Goal: Complete application form

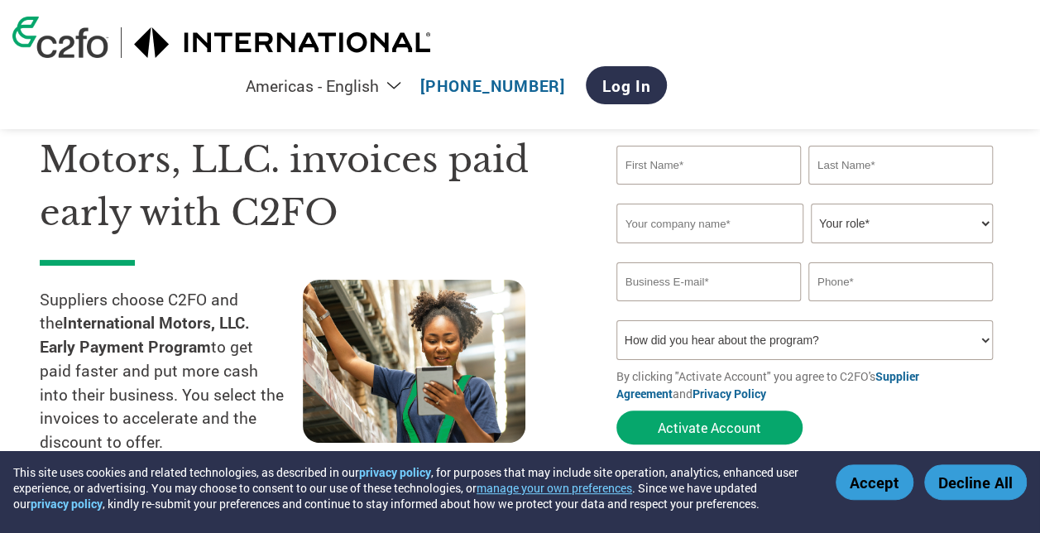
scroll to position [119, 0]
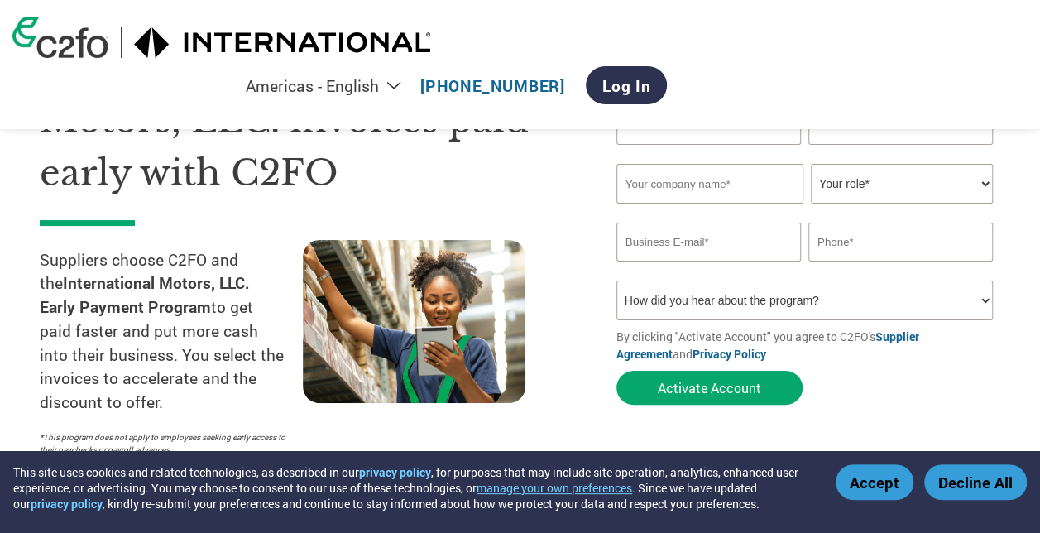
click at [706, 120] on input "text" at bounding box center [708, 125] width 184 height 39
type input "Santhoshsivan"
type input "[PERSON_NAME]"
type input "Polyhose"
type input "[EMAIL_ADDRESS][DOMAIN_NAME]"
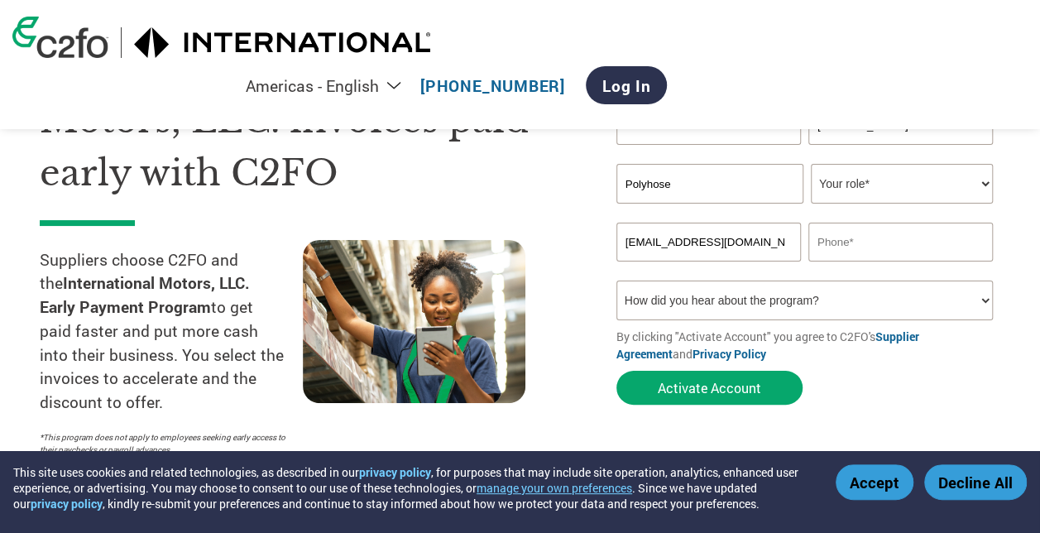
type input "08760113990"
type input "[PERSON_NAME]"
click at [898, 116] on input "[PERSON_NAME]" at bounding box center [900, 125] width 184 height 39
type input "M"
click at [734, 190] on input "Polyhose" at bounding box center [709, 184] width 187 height 40
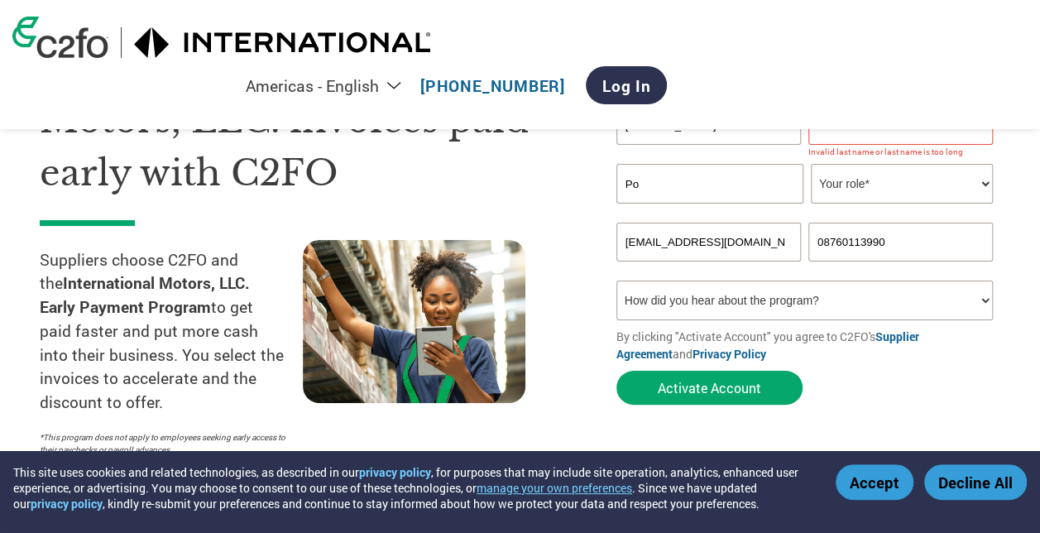
type input "P"
type input "POLYHOSE INDIA PVT LTD"
click at [882, 188] on select "Your role* CFO Controller Credit Manager Finance Director Treasurer CEO Preside…" at bounding box center [901, 184] width 182 height 40
click at [860, 122] on input "M" at bounding box center [900, 125] width 184 height 39
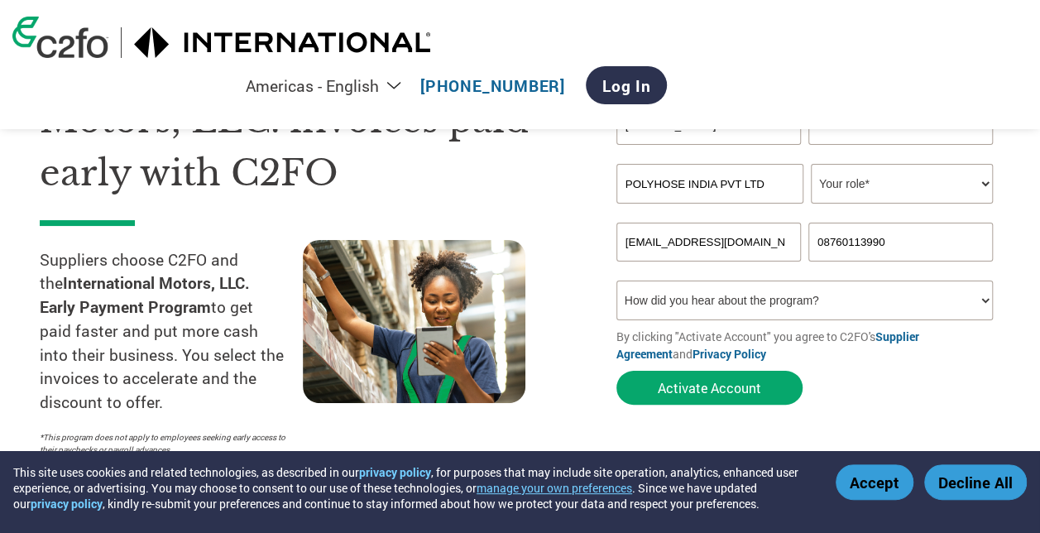
click at [868, 121] on input "M" at bounding box center [900, 125] width 184 height 39
type input "[PERSON_NAME]"
click at [886, 186] on select "Your role* CFO Controller Credit Manager Finance Director Treasurer CEO Preside…" at bounding box center [901, 184] width 182 height 40
select select "OTHER"
click at [810, 165] on select "Your role* CFO Controller Credit Manager Finance Director Treasurer CEO Preside…" at bounding box center [901, 184] width 182 height 40
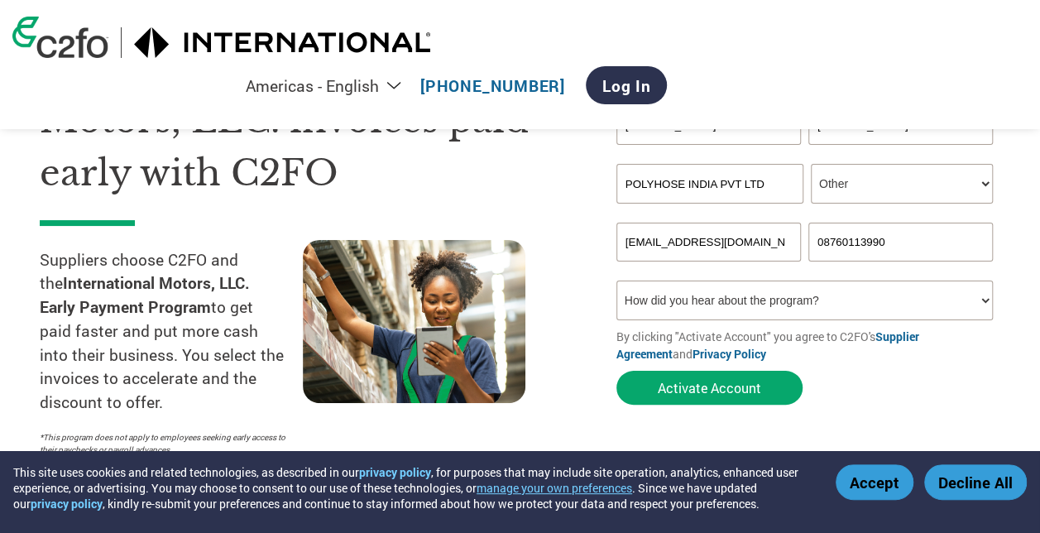
click at [813, 298] on select "How did you hear about the program? Received a letter Email Social Media Online…" at bounding box center [804, 300] width 376 height 40
click at [616, 283] on select "How did you hear about the program? Received a letter Email Social Media Online…" at bounding box center [804, 300] width 376 height 40
click at [744, 299] on select "How did you hear about the program? Received a letter Email Social Media Online…" at bounding box center [804, 300] width 376 height 40
select select "Email"
click at [616, 283] on select "How did you hear about the program? Received a letter Email Social Media Online…" at bounding box center [804, 300] width 376 height 40
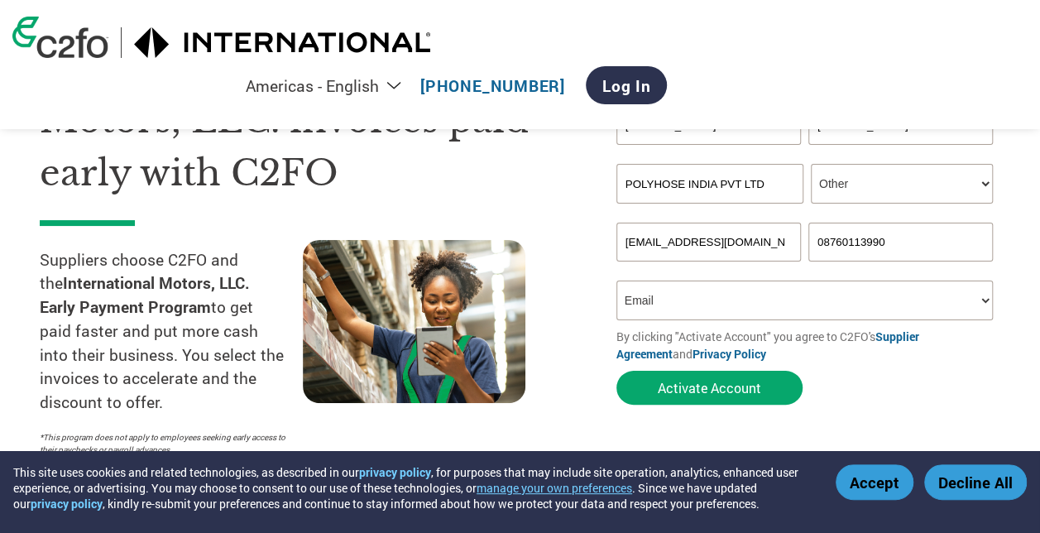
drag, startPoint x: 898, startPoint y: 238, endPoint x: 672, endPoint y: 222, distance: 227.2
click at [672, 222] on form "[PERSON_NAME] [PERSON_NAME] Invalid first name or first name is too long Invali…" at bounding box center [808, 259] width 384 height 307
type input "7397315661"
click at [892, 402] on form "[PERSON_NAME] [PERSON_NAME] Invalid first name or first name is too long Invali…" at bounding box center [808, 259] width 384 height 307
click at [698, 394] on button "Activate Account" at bounding box center [709, 388] width 186 height 34
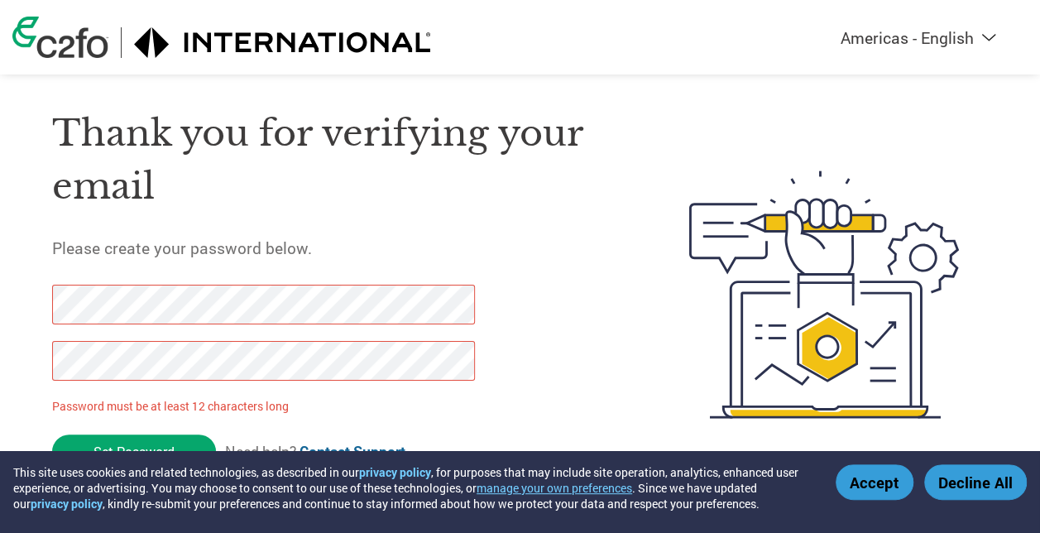
scroll to position [40, 0]
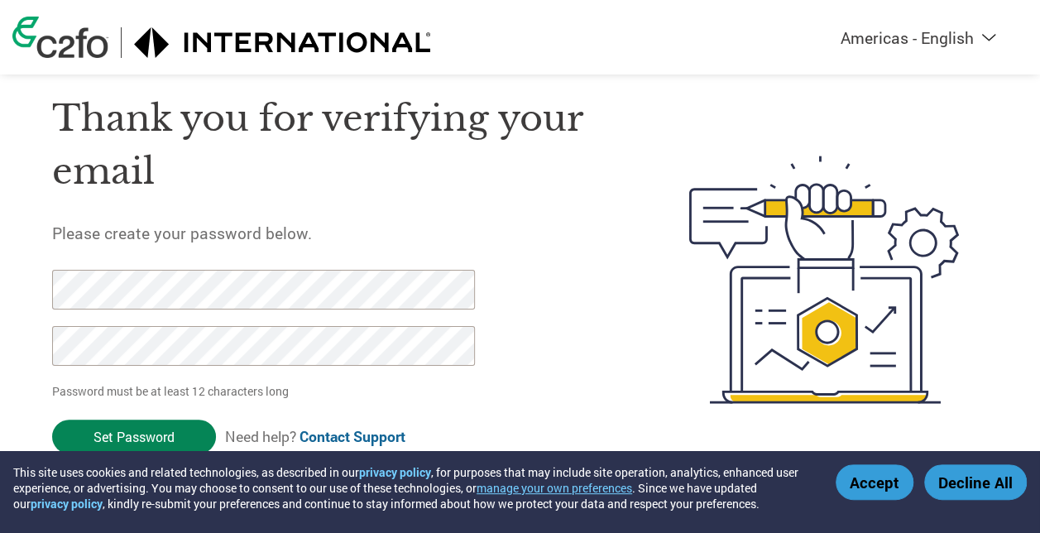
click at [155, 445] on input "Set Password" at bounding box center [134, 436] width 164 height 34
